Goal: Task Accomplishment & Management: Use online tool/utility

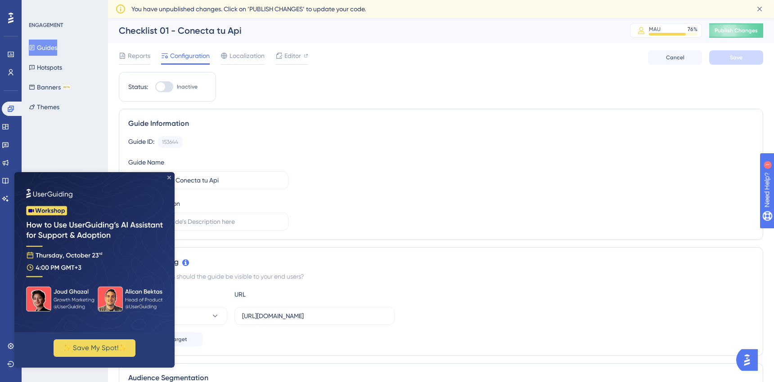
click at [169, 178] on icon "Close Preview" at bounding box center [169, 178] width 4 height 4
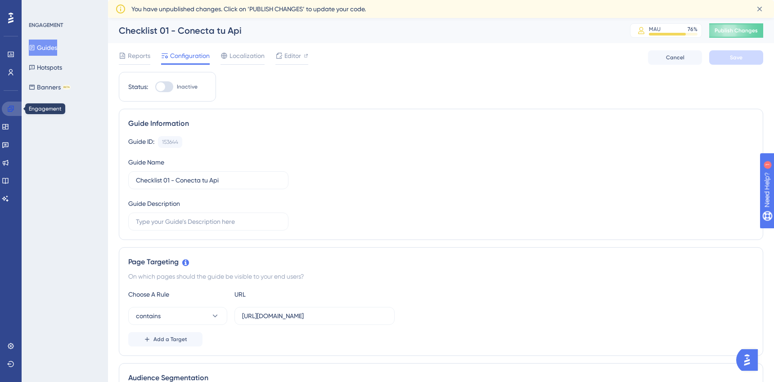
click at [8, 109] on icon at bounding box center [11, 109] width 6 height 6
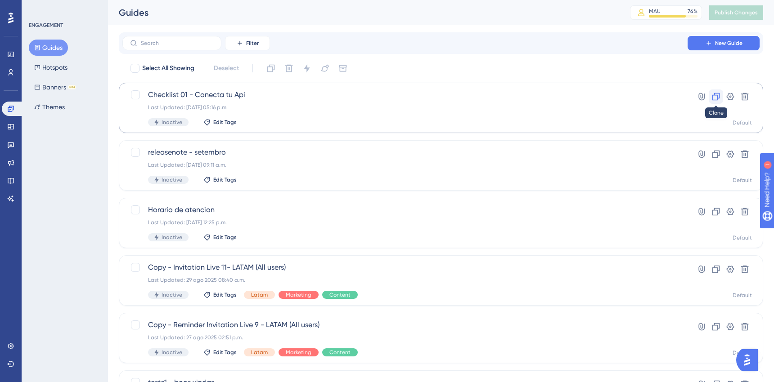
click at [718, 95] on icon at bounding box center [715, 96] width 9 height 9
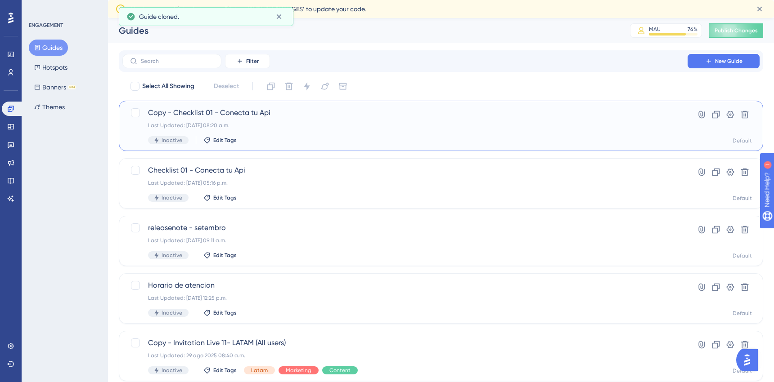
click at [211, 110] on span "Copy - Checklist 01 - Conecta tu Api" at bounding box center [405, 112] width 514 height 11
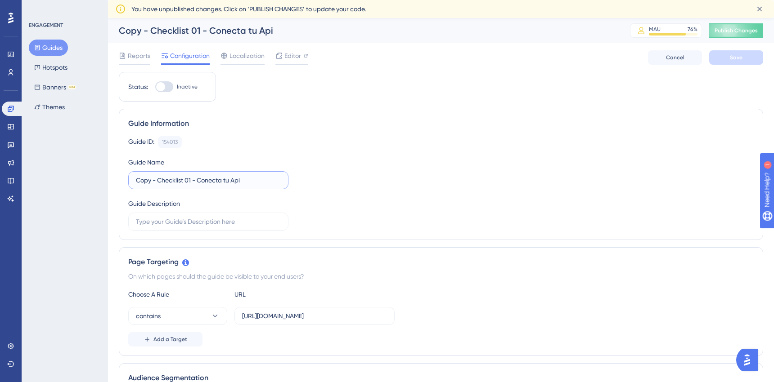
drag, startPoint x: 157, startPoint y: 180, endPoint x: 125, endPoint y: 179, distance: 31.5
click at [125, 179] on div "Guide Information Guide ID: 154013 Copy Guide Name Copy - Checklist 01 - Conect…" at bounding box center [441, 174] width 644 height 131
click at [170, 181] on input "Checklist 01 - Conecta tu Api" at bounding box center [208, 180] width 145 height 10
drag, startPoint x: 233, startPoint y: 183, endPoint x: 179, endPoint y: 183, distance: 54.4
click at [179, 183] on input "Checklist 02 - Conecta tu Api" at bounding box center [208, 180] width 145 height 10
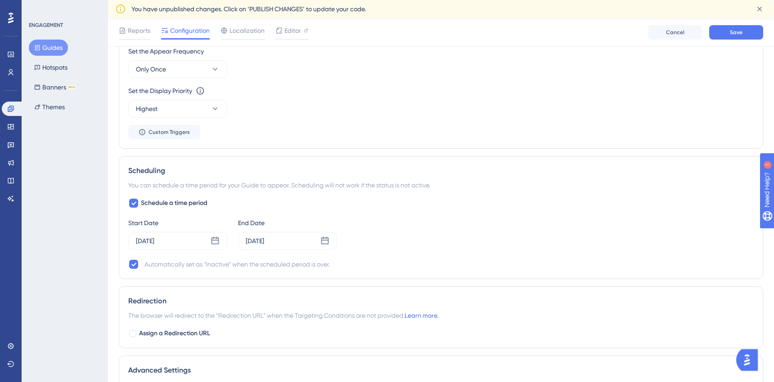
scroll to position [516, 0]
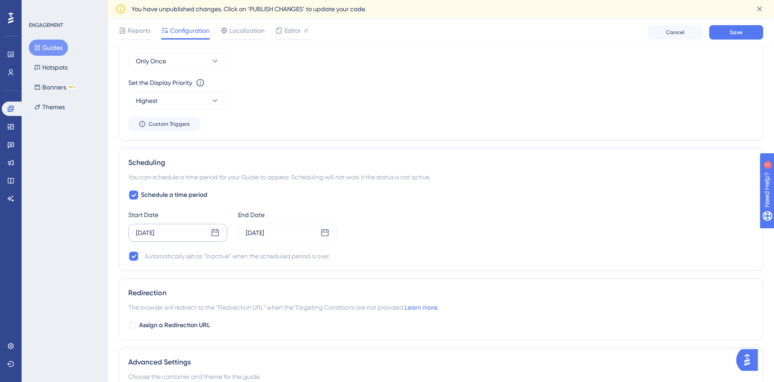
type input "Checklist 02 - Etiquetas de whaticket"
click at [215, 236] on icon at bounding box center [215, 233] width 8 height 8
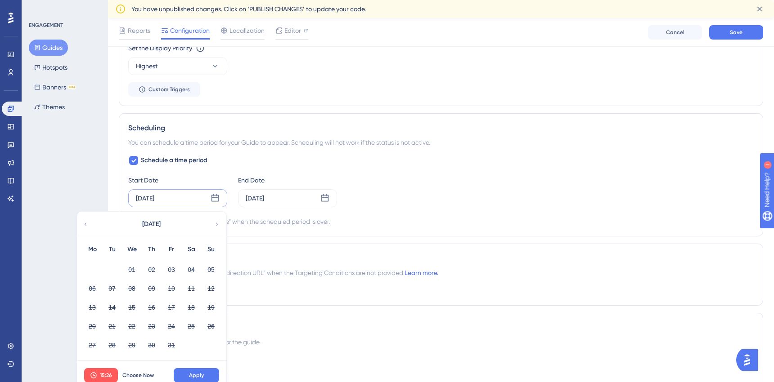
scroll to position [563, 0]
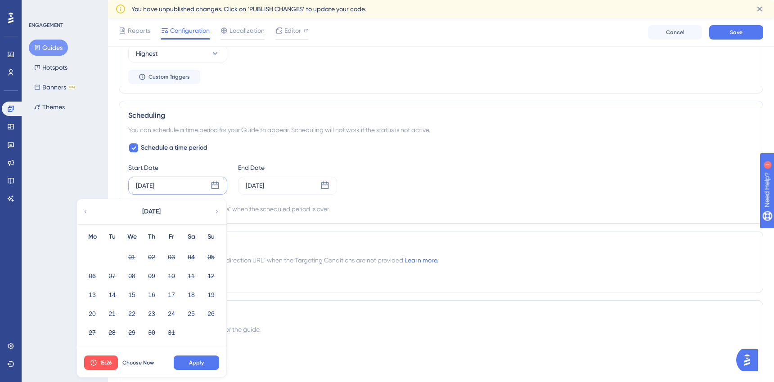
click at [269, 223] on div "Scheduling You can schedule a time period for your Guide to appear. Scheduling …" at bounding box center [441, 162] width 644 height 123
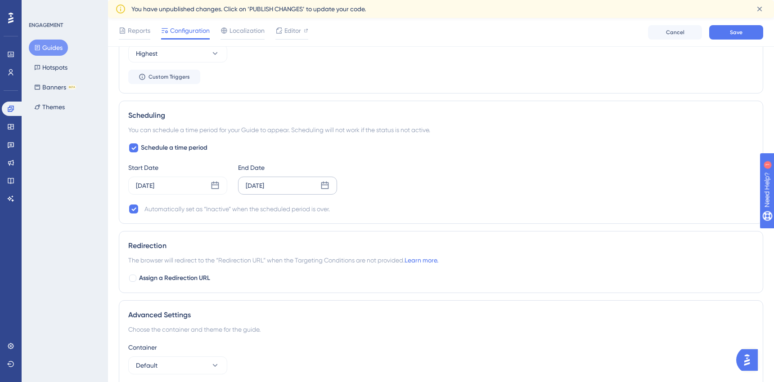
click at [326, 187] on icon at bounding box center [324, 185] width 9 height 9
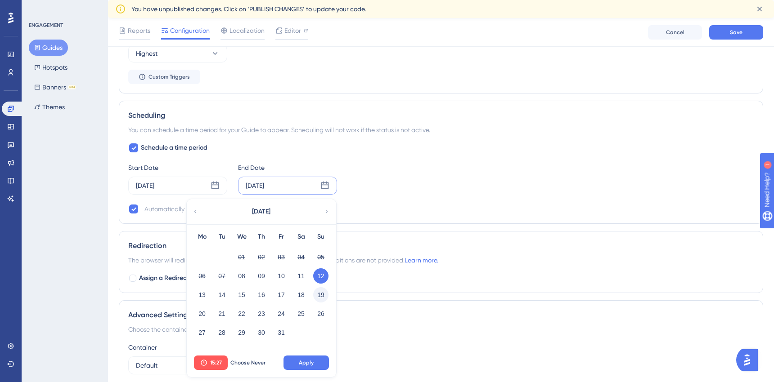
click at [320, 296] on button "19" at bounding box center [320, 294] width 15 height 15
click at [295, 361] on button "Apply" at bounding box center [305, 363] width 45 height 14
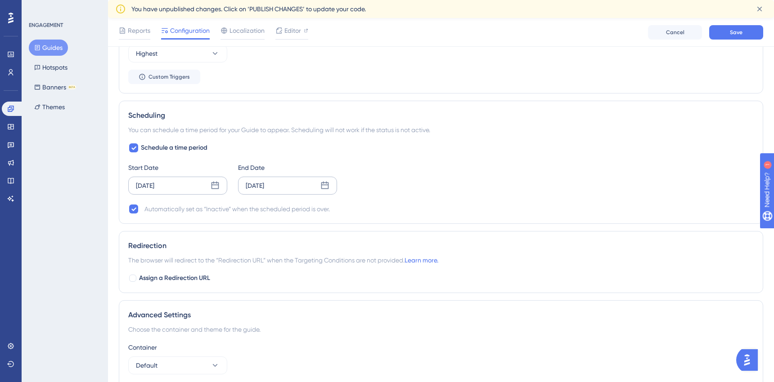
click at [213, 186] on icon at bounding box center [214, 185] width 9 height 9
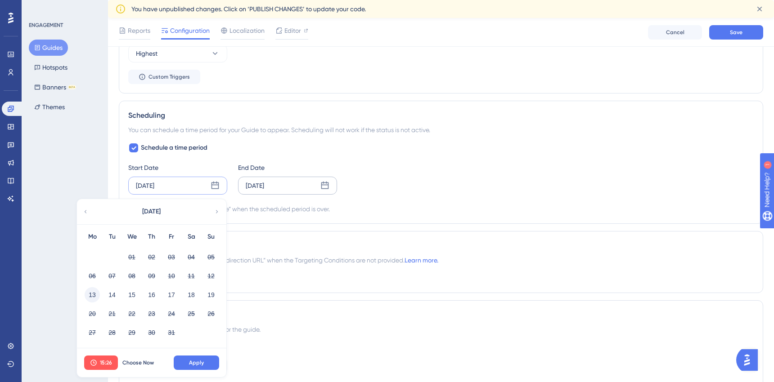
click at [93, 295] on button "13" at bounding box center [92, 294] width 15 height 15
click at [184, 359] on button "Apply" at bounding box center [196, 363] width 45 height 14
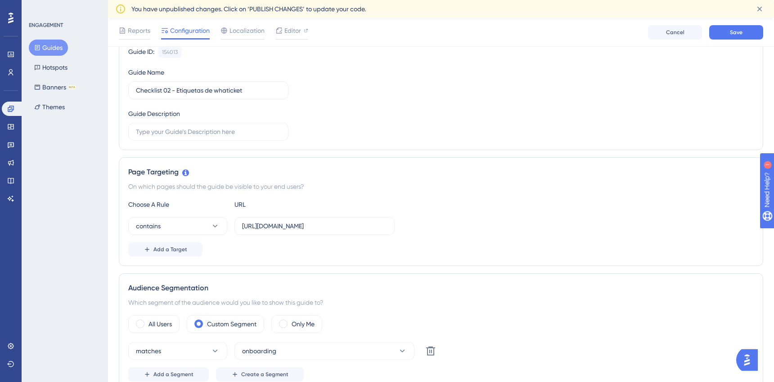
scroll to position [0, 0]
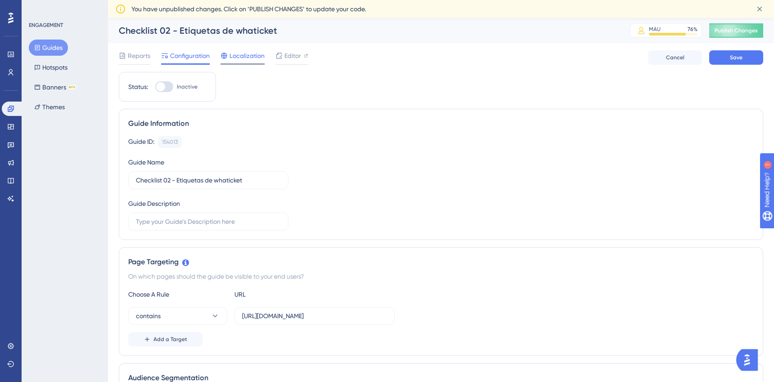
click at [245, 61] on span "Localization" at bounding box center [246, 55] width 35 height 11
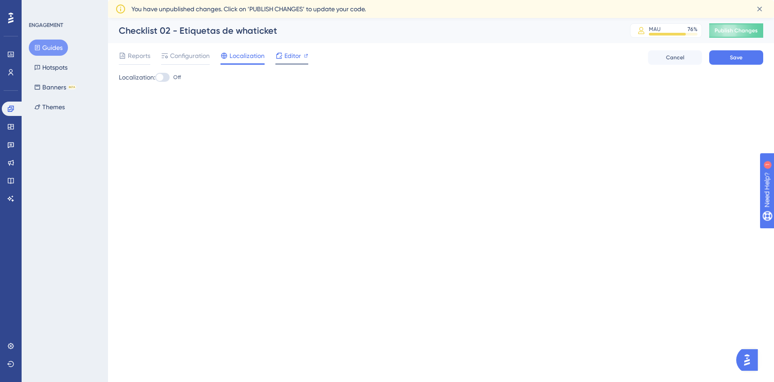
click at [290, 62] on div "Editor" at bounding box center [291, 57] width 33 height 14
